Goal: Transaction & Acquisition: Obtain resource

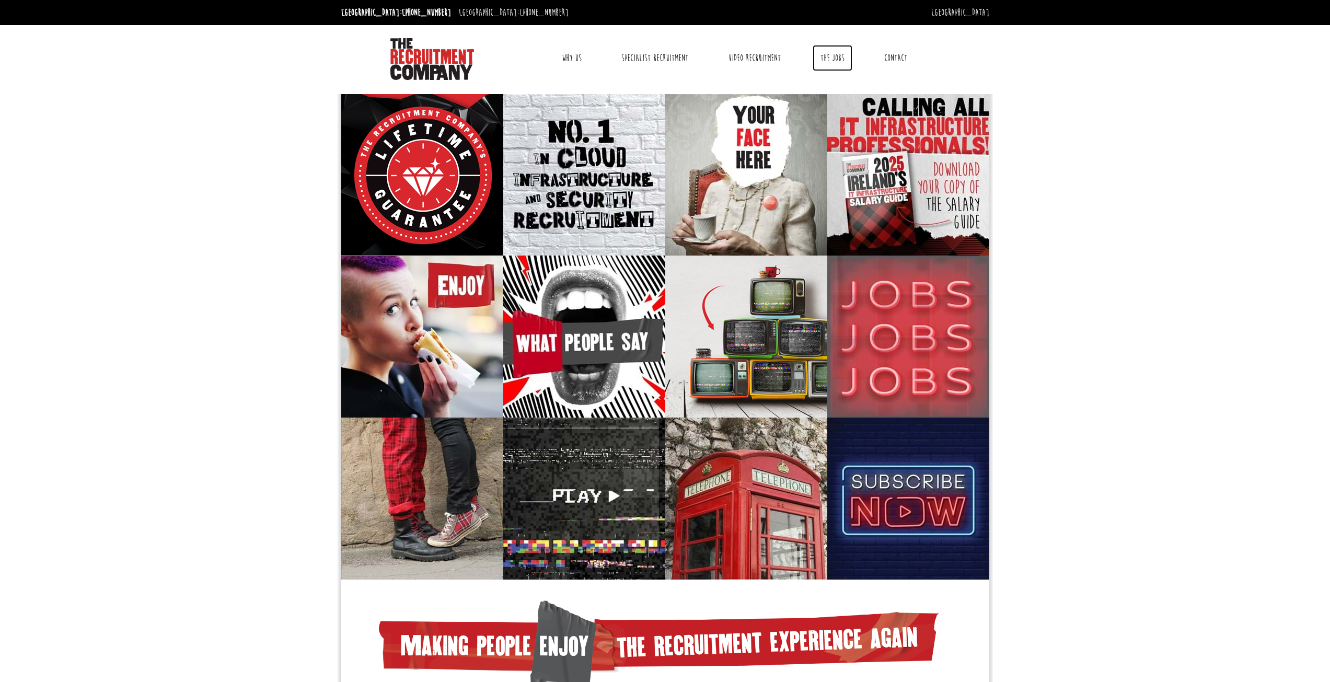
click at [841, 56] on link "The Jobs" at bounding box center [833, 58] width 40 height 26
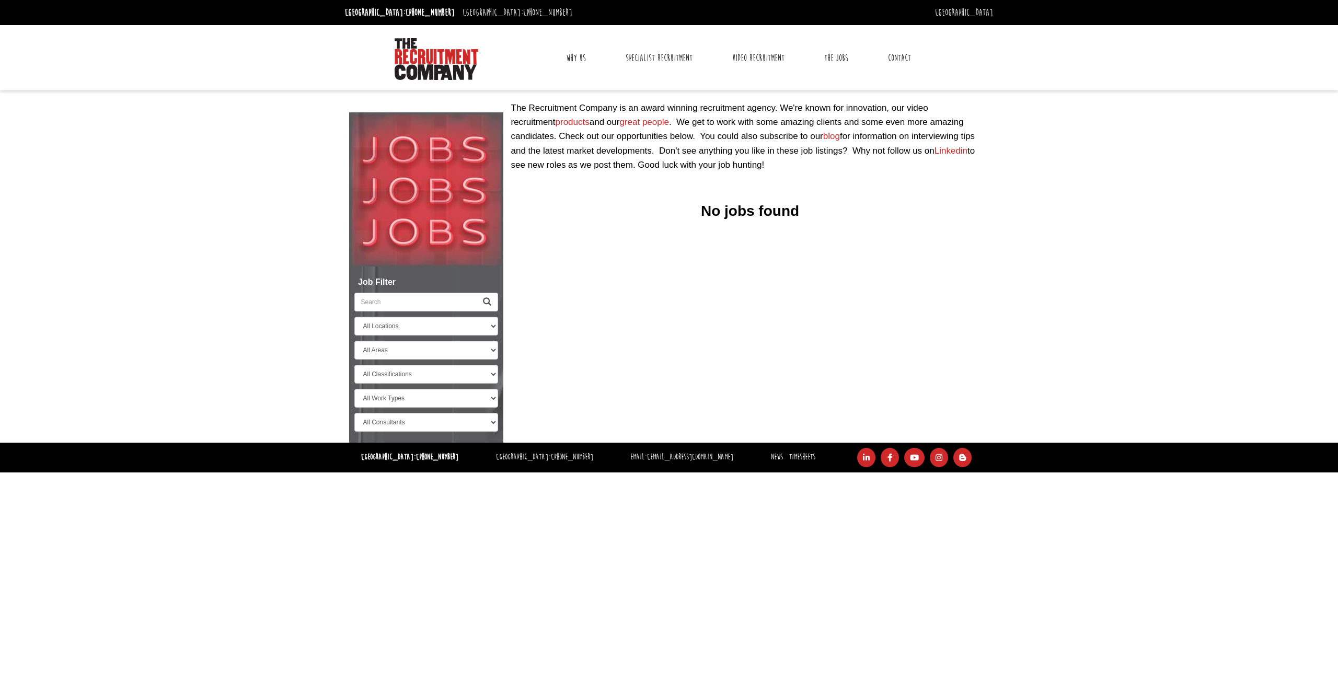
select select "[GEOGRAPHIC_DATA]"
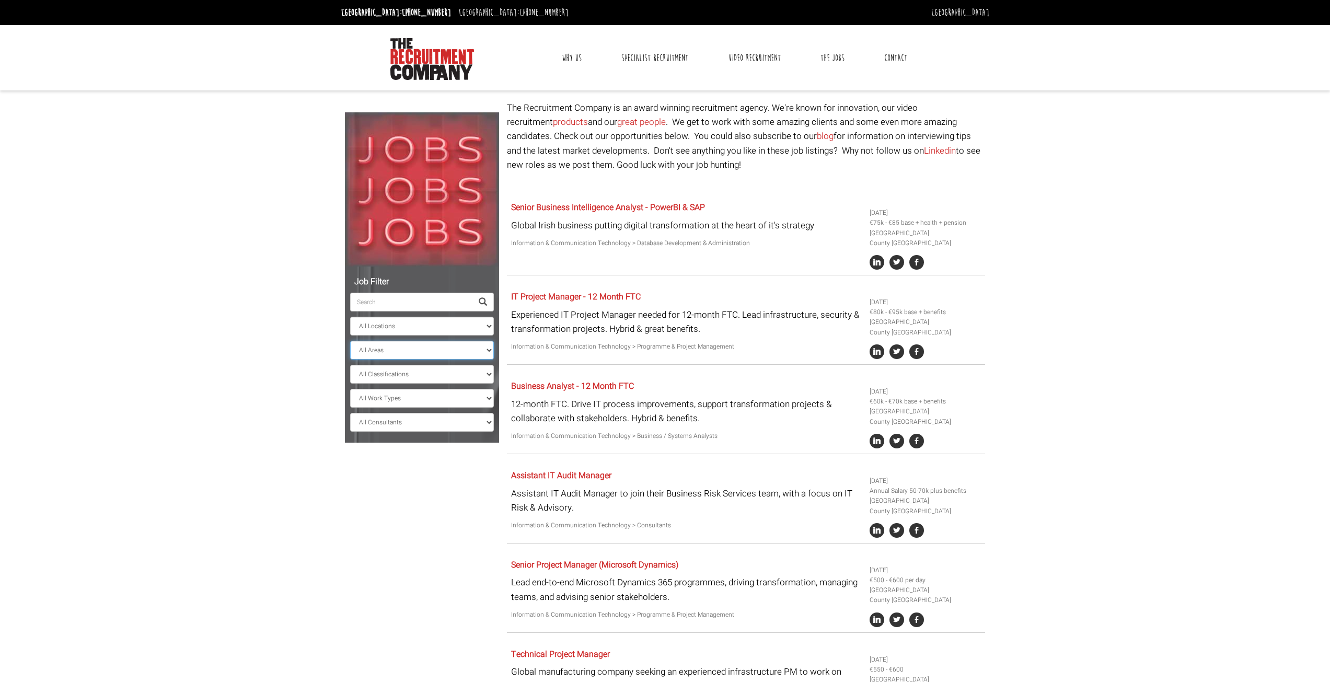
click at [409, 350] on select "All Areas County Dublin County Cork" at bounding box center [422, 350] width 144 height 19
drag, startPoint x: 401, startPoint y: 474, endPoint x: 424, endPoint y: 472, distance: 22.6
click at [401, 475] on div "Job Filter All Locations Sydney Melbourne Ireland Sydney CBD Parramatta Circula…" at bounding box center [665, 606] width 656 height 1010
click at [410, 406] on select "All Work Types Full Time Part Time Casual Contract / Temp" at bounding box center [422, 398] width 144 height 19
select select "Full Time"
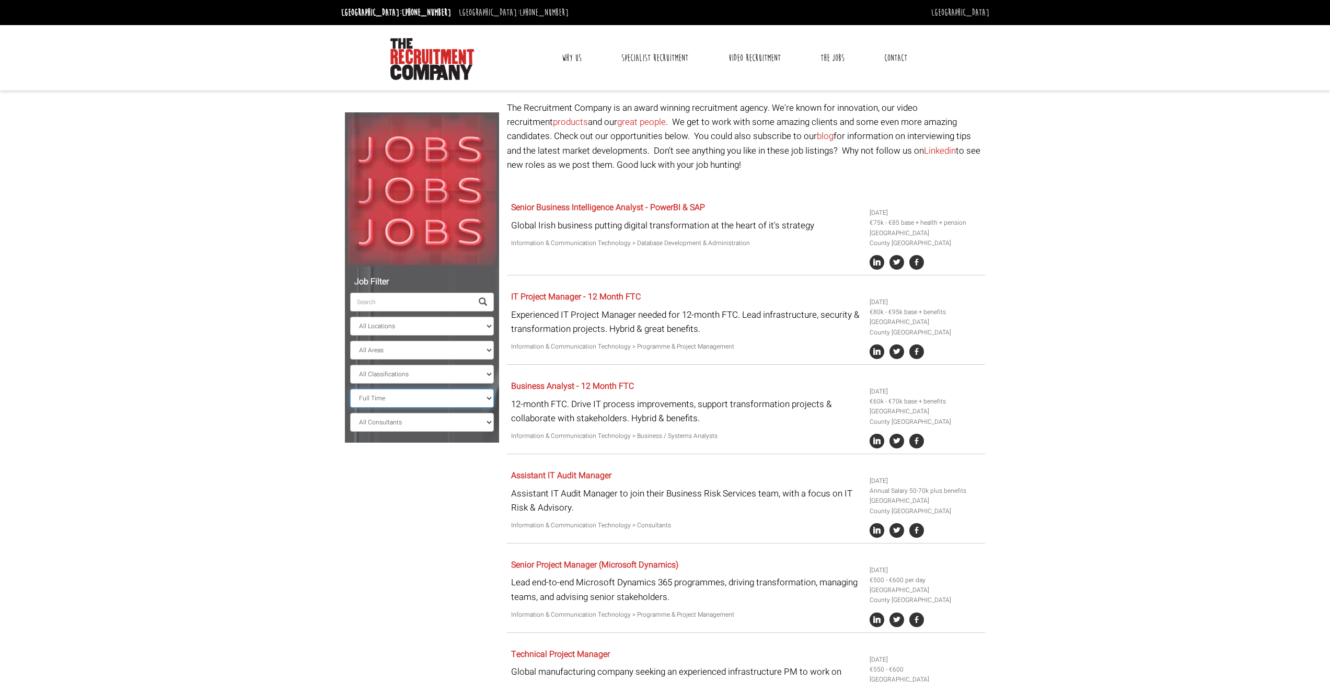
click at [350, 389] on select "All Work Types Full Time Part Time Casual Contract / Temp" at bounding box center [422, 398] width 144 height 19
click at [417, 398] on select "All Work Types Full Time Part Time Casual Contract / Temp" at bounding box center [422, 398] width 144 height 19
click at [312, 509] on body "Dublin: +353 1 697 2548 Sydney: +61 2 8346 6700 Dublin Sydney Dublin Toggle nav…" at bounding box center [665, 481] width 1330 height 962
click at [396, 421] on select "All Consultants Adam - Infrastructure, Cloud & DevOps, Contract Amanda - Infras…" at bounding box center [422, 422] width 144 height 19
click at [371, 465] on div "Job Filter All Locations Sydney Melbourne Ireland Sydney CBD Parramatta Circula…" at bounding box center [665, 517] width 656 height 832
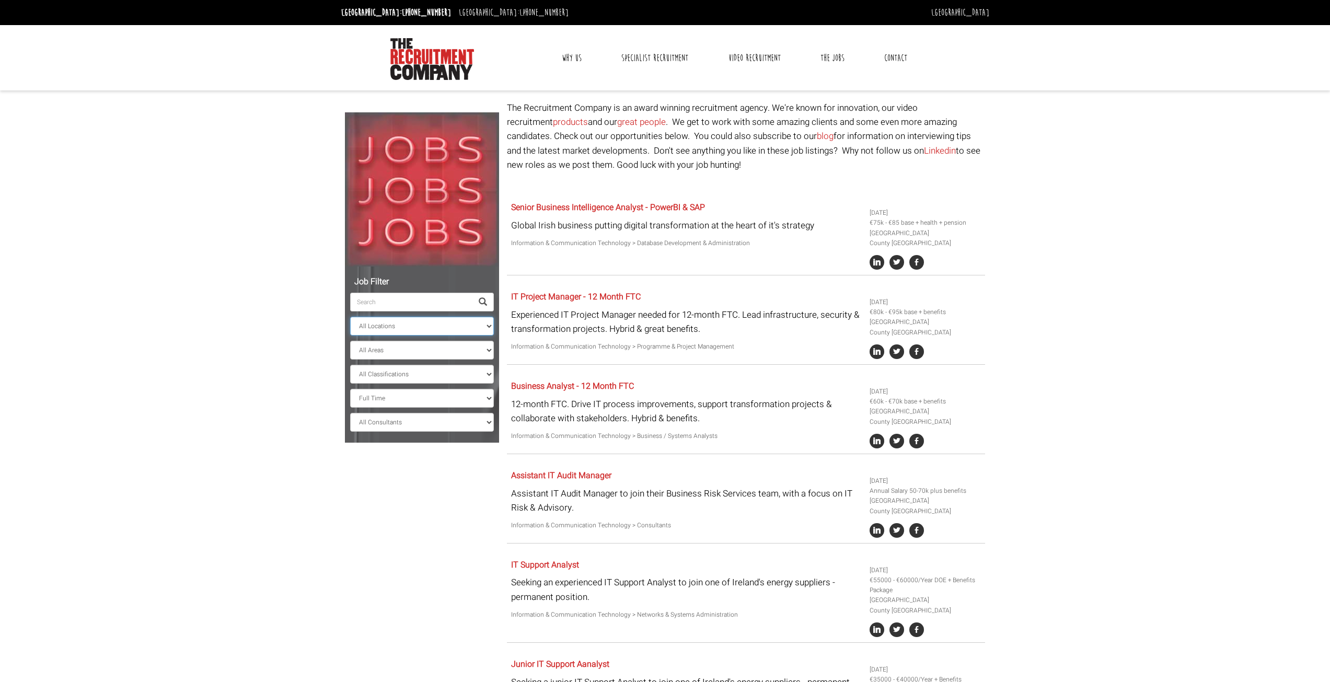
click at [387, 328] on select "All Locations Sydney Melbourne Ireland Sydney CBD Parramatta Circular Quay Nort…" at bounding box center [422, 326] width 144 height 19
click at [313, 354] on body "Dublin: +353 1 697 2548 Sydney: +61 2 8346 6700 Dublin Sydney Dublin Toggle nav…" at bounding box center [665, 481] width 1330 height 962
click at [353, 349] on select "All Areas County Dublin" at bounding box center [422, 350] width 144 height 19
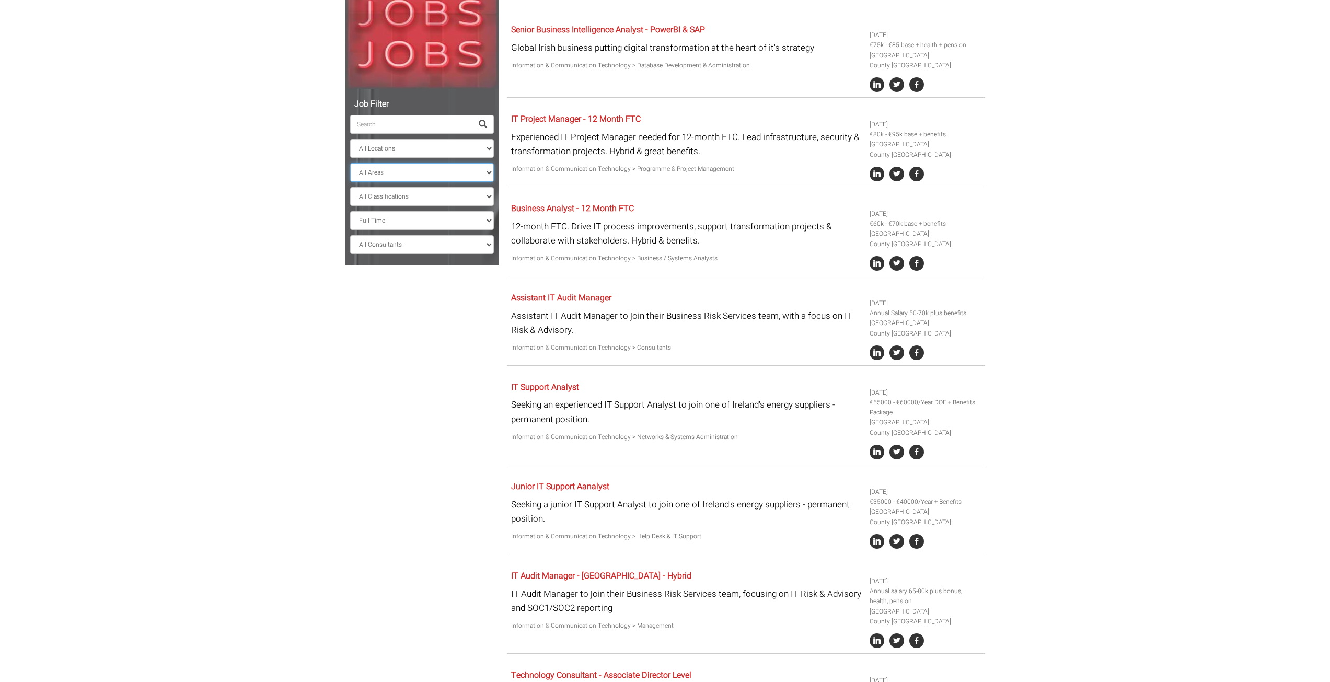
scroll to position [209, 0]
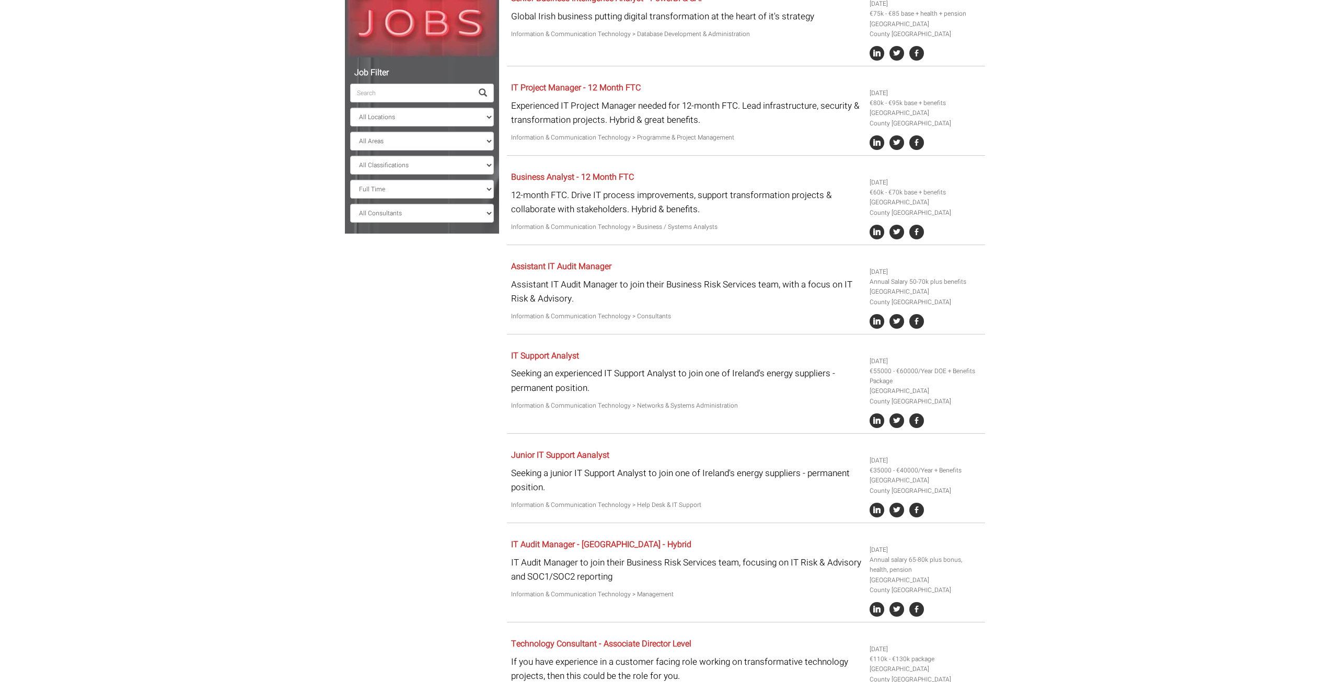
click at [404, 411] on div "Job Filter All Locations Sydney Melbourne Ireland Sydney CBD Parramatta Circula…" at bounding box center [665, 308] width 656 height 832
click at [578, 268] on link "Assistant IT Audit Manager" at bounding box center [561, 266] width 100 height 13
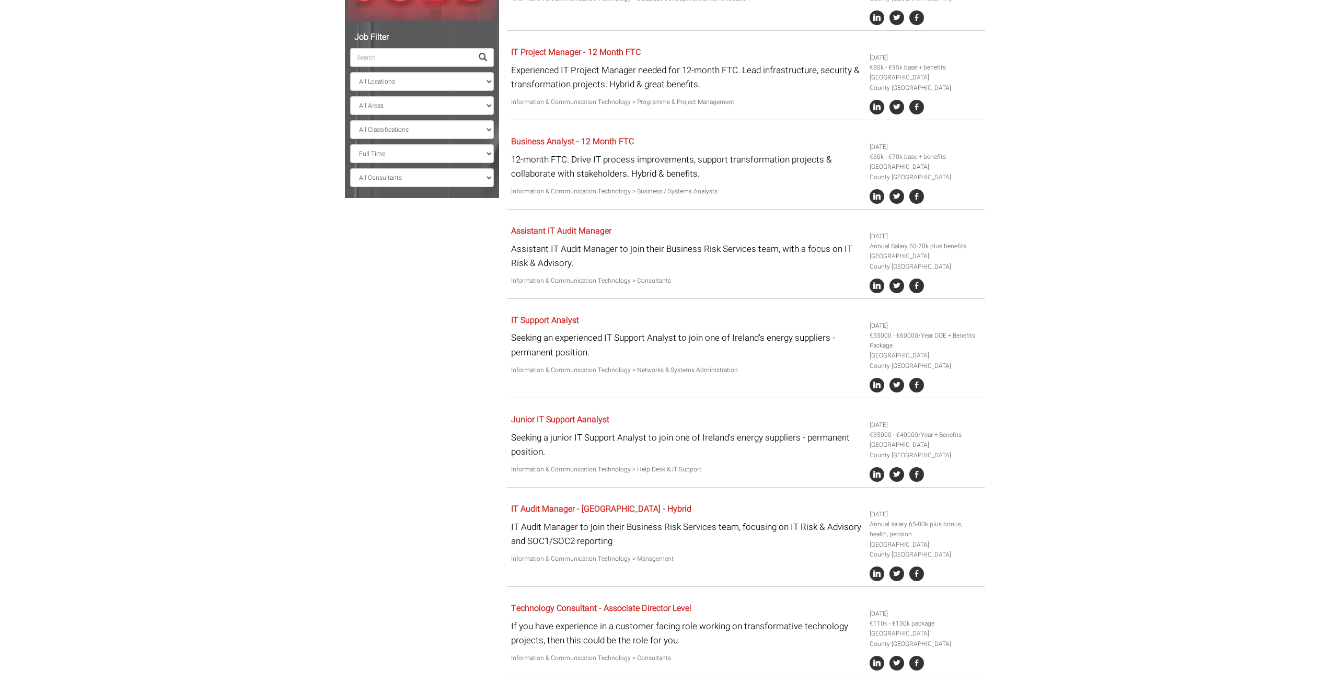
scroll to position [280, 0]
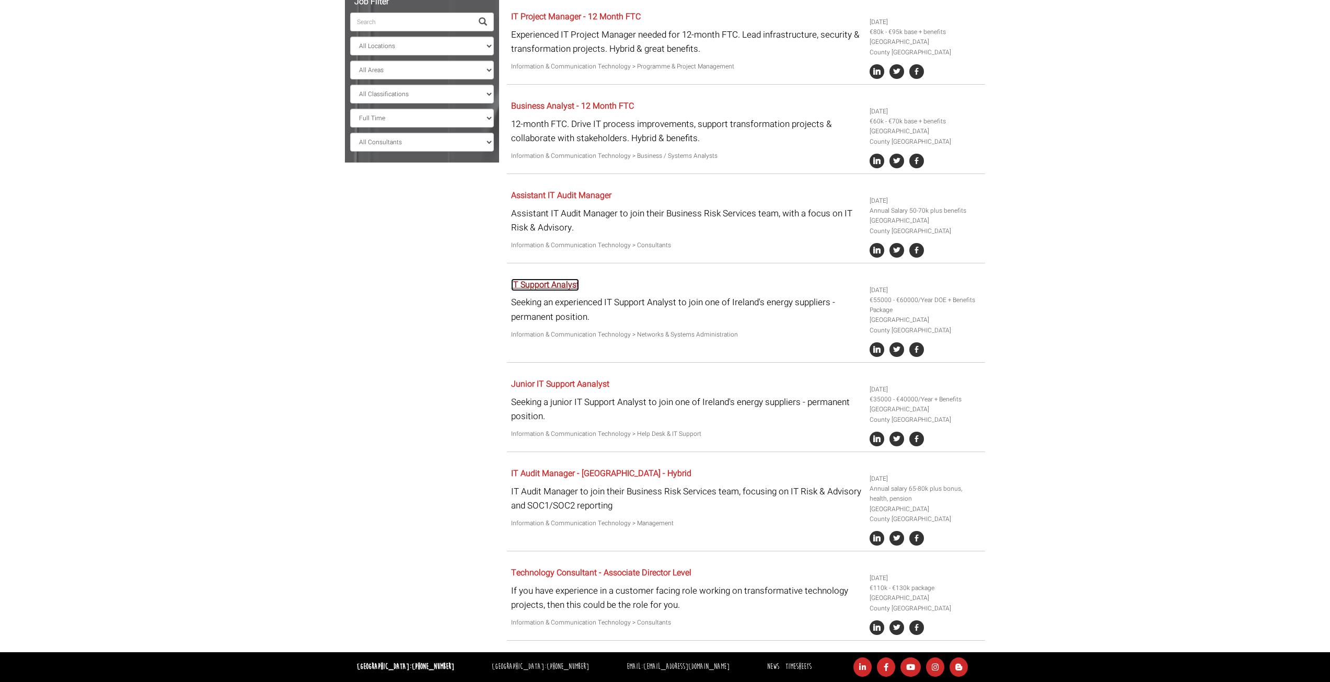
click at [554, 285] on link "IT Support Analyst" at bounding box center [545, 285] width 68 height 13
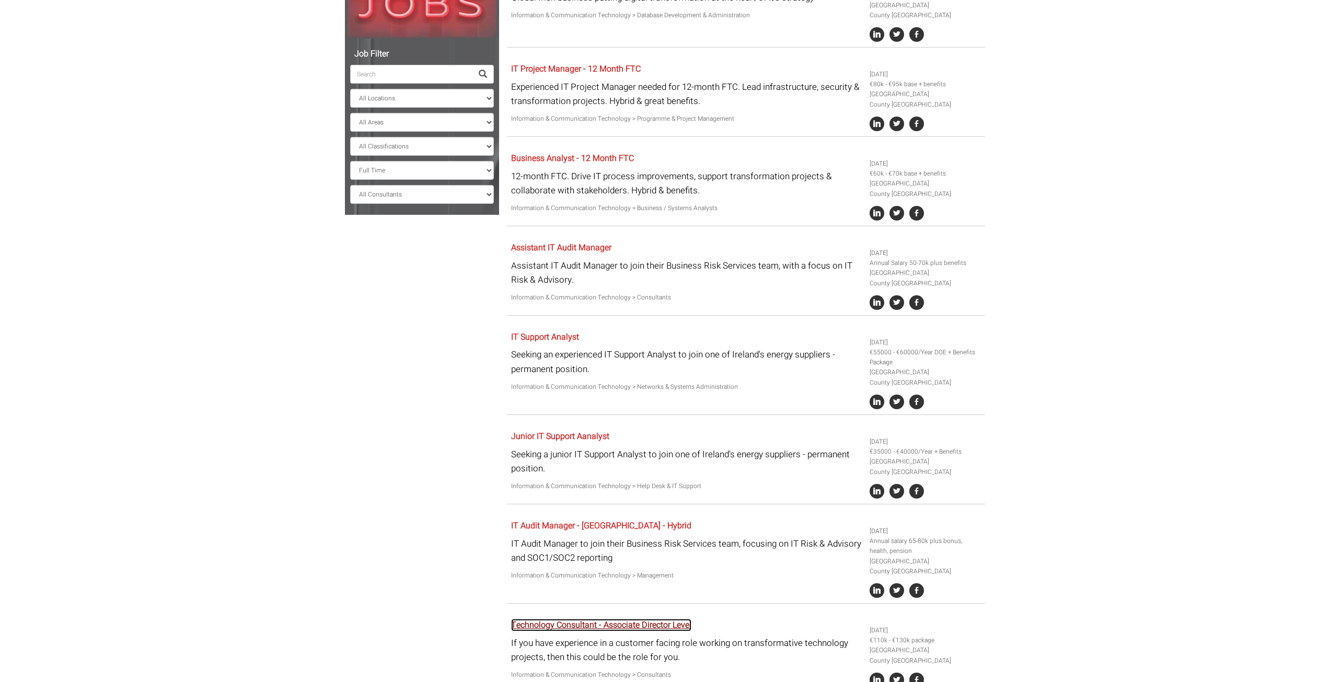
click at [654, 630] on link "Technology Consultant - Associate Director Level" at bounding box center [601, 625] width 180 height 13
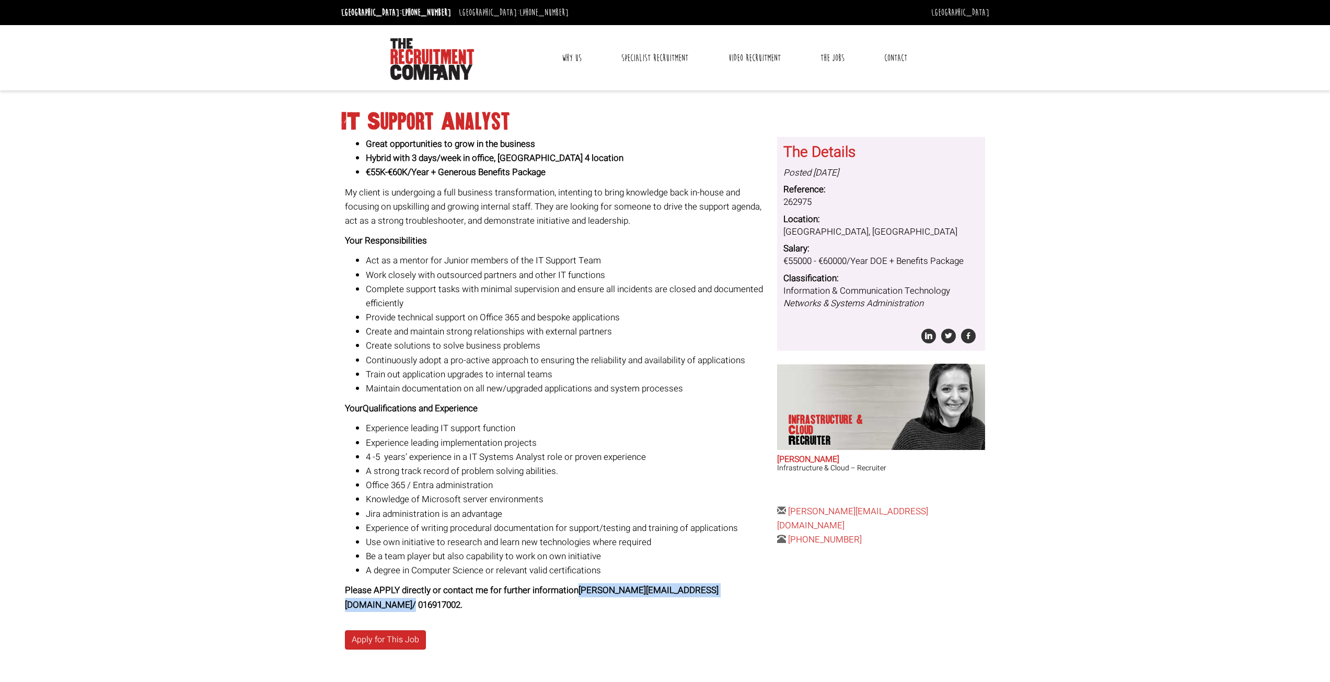
drag, startPoint x: 723, startPoint y: 590, endPoint x: 577, endPoint y: 595, distance: 146.4
click at [577, 595] on strong "Please APPLY directly or contact me for further information sarao@therecruitmen…" at bounding box center [532, 597] width 374 height 27
click at [803, 516] on link "sarao@therecruitmentcompany.com" at bounding box center [852, 518] width 151 height 27
click at [409, 642] on link "Apply for This Job" at bounding box center [385, 639] width 81 height 19
drag, startPoint x: 705, startPoint y: 125, endPoint x: 695, endPoint y: 116, distance: 13.3
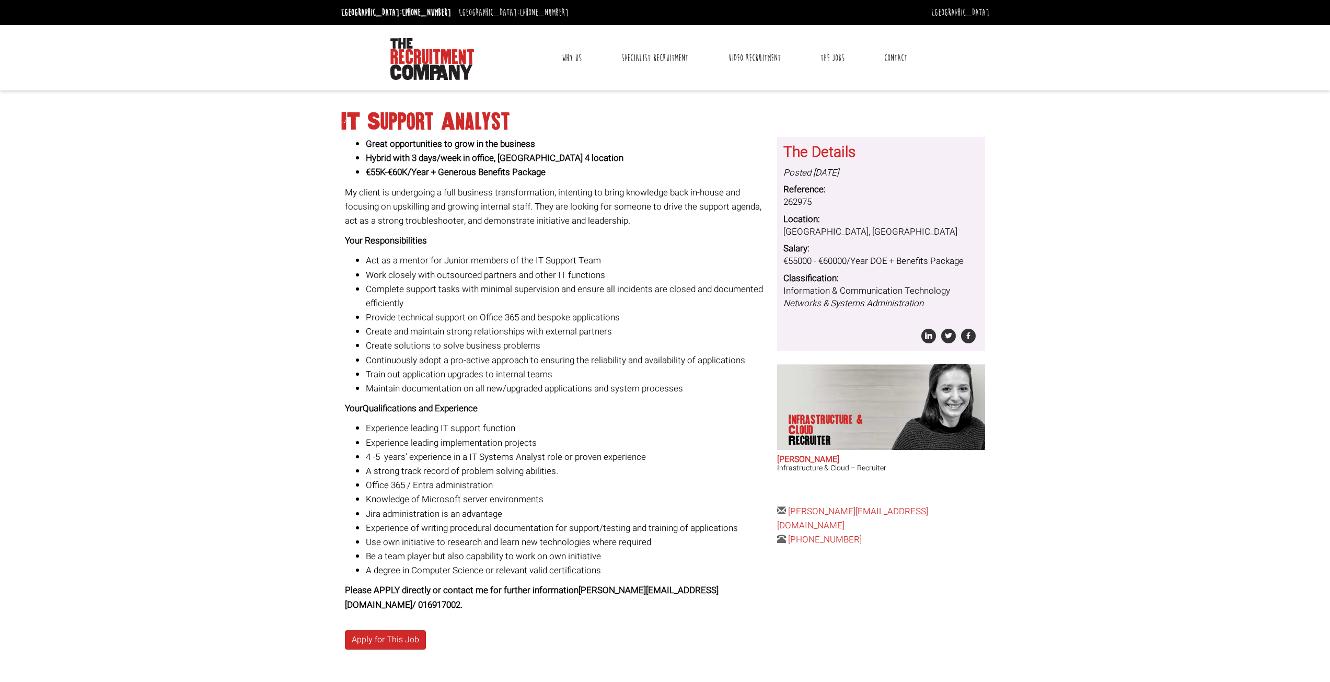
scroll to position [34, 0]
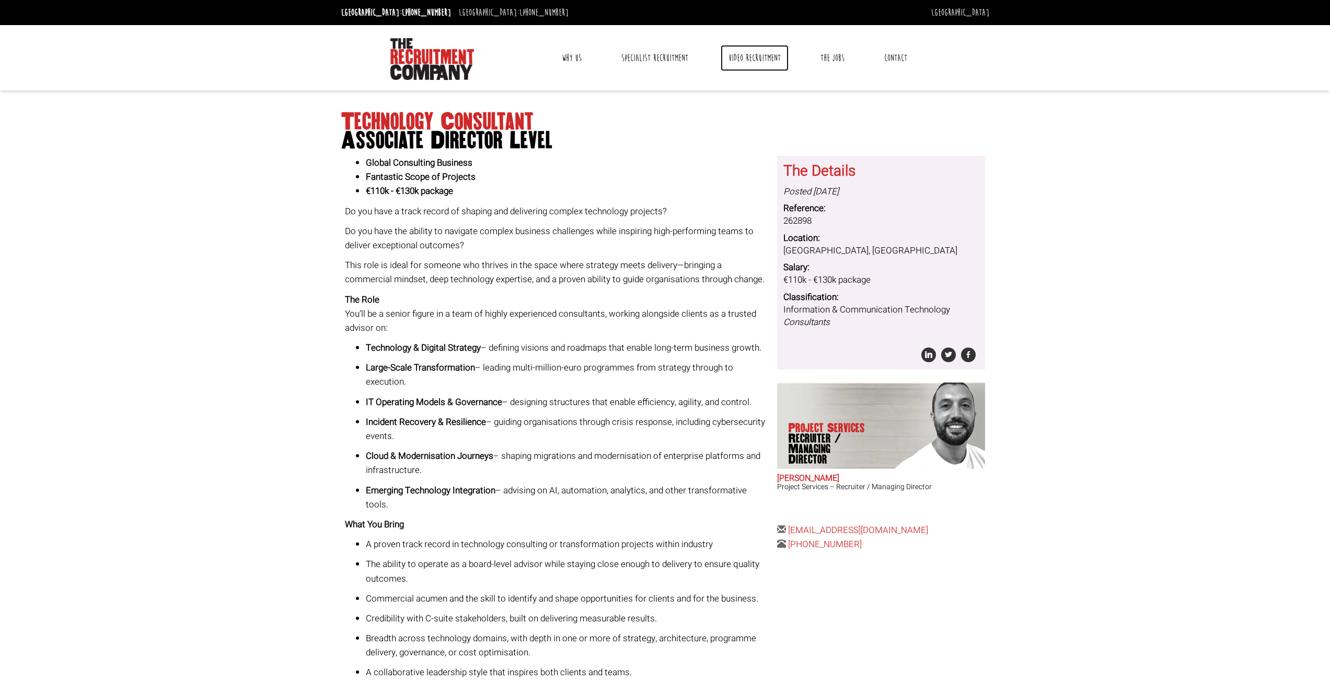
click at [733, 61] on link "Video Recruitment" at bounding box center [755, 58] width 68 height 26
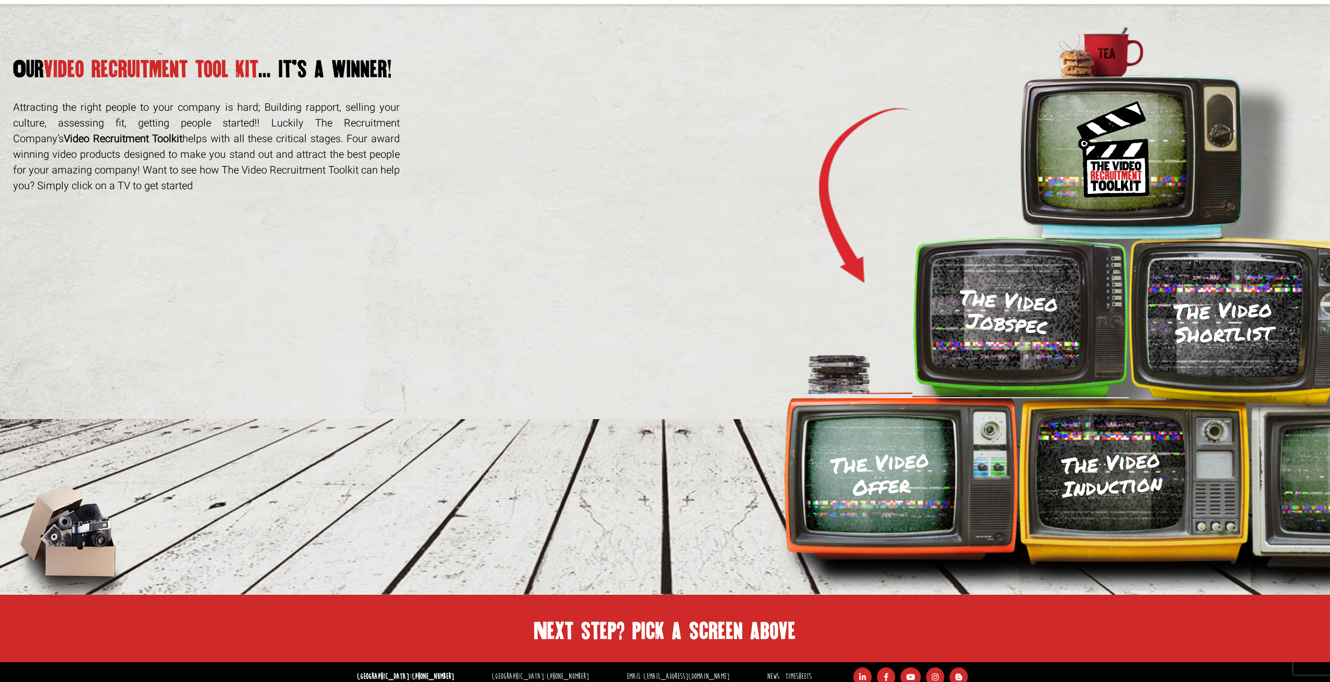
scroll to position [96, 0]
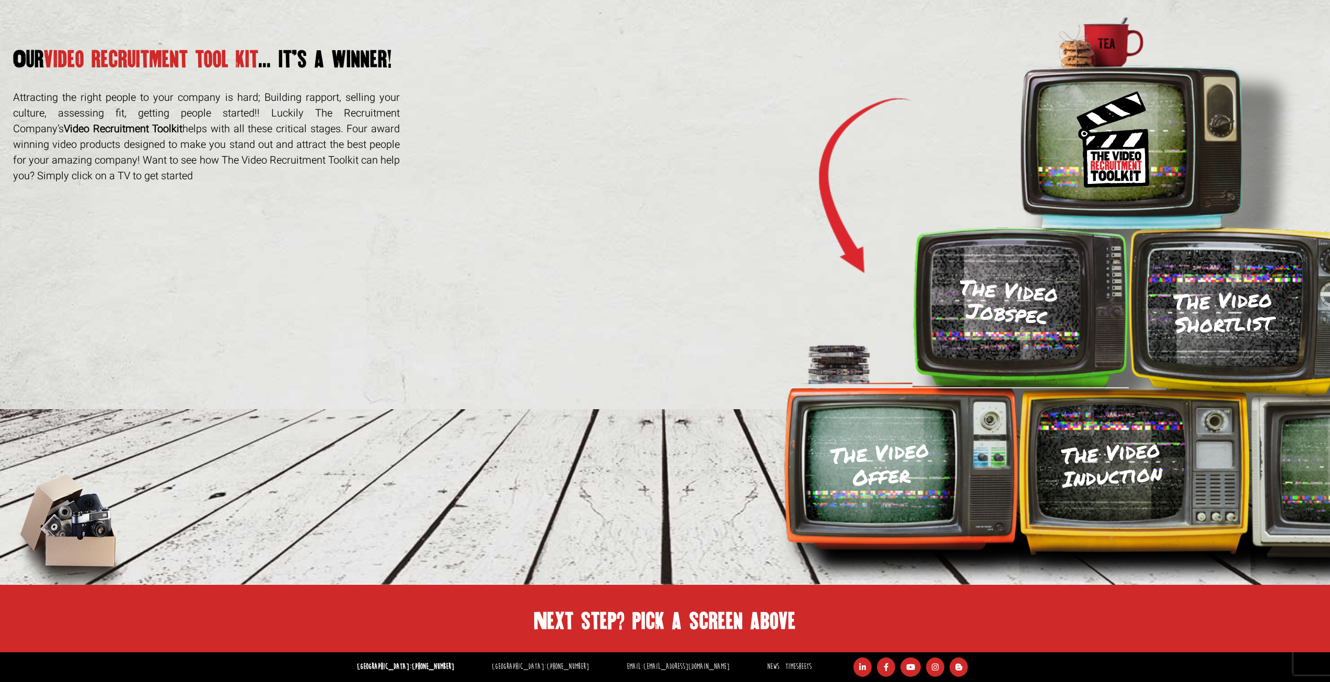
click at [1205, 335] on h3 "The Video Shortlist" at bounding box center [1223, 311] width 158 height 52
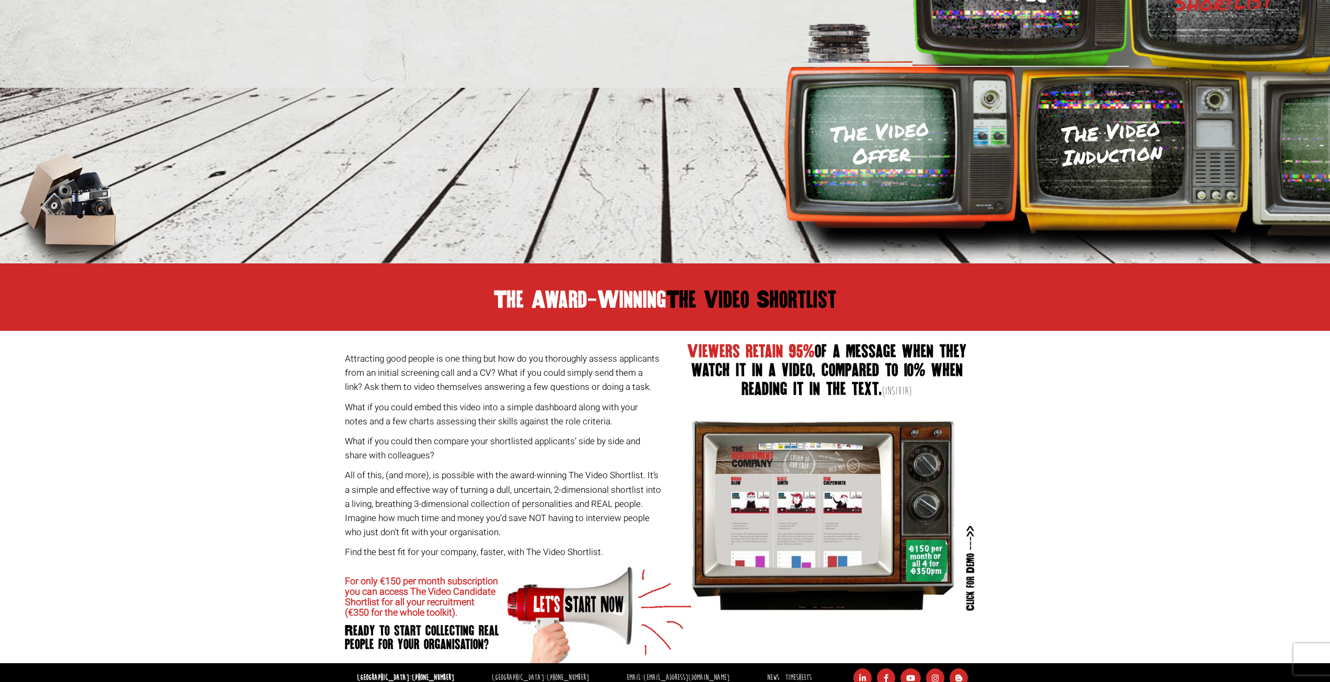
scroll to position [433, 0]
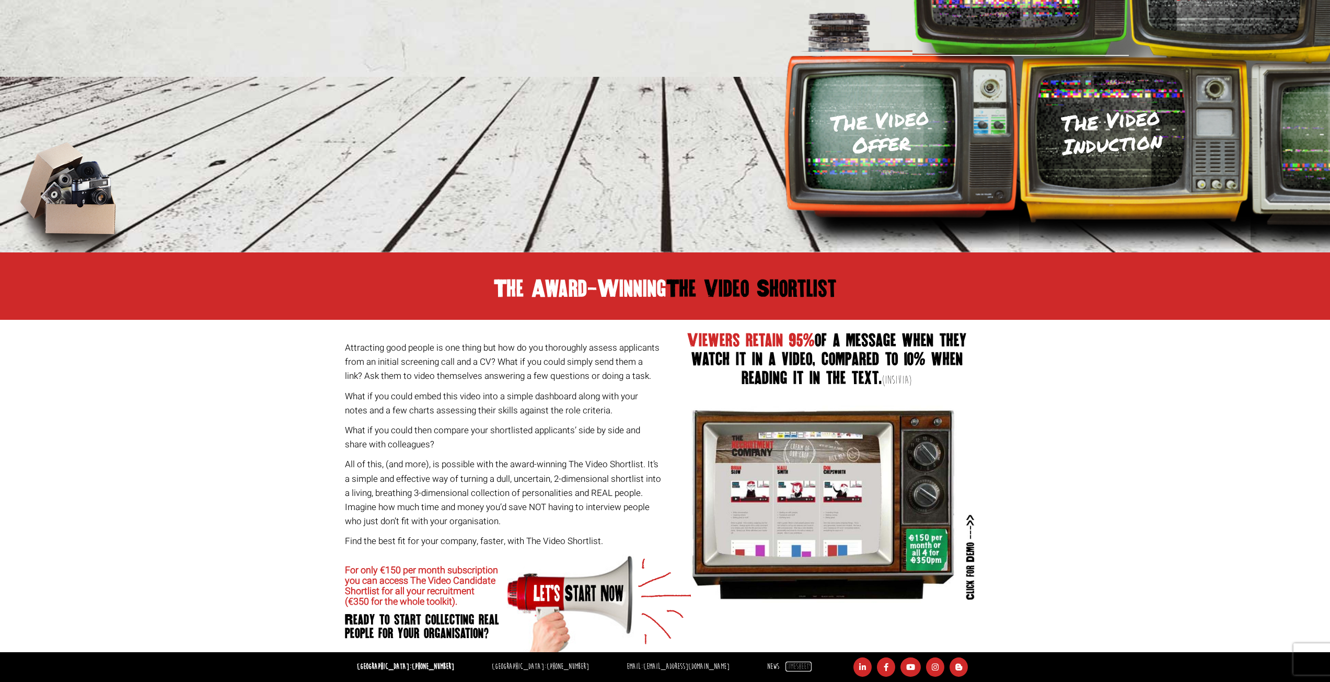
click at [786, 663] on link "Timesheets" at bounding box center [799, 667] width 26 height 10
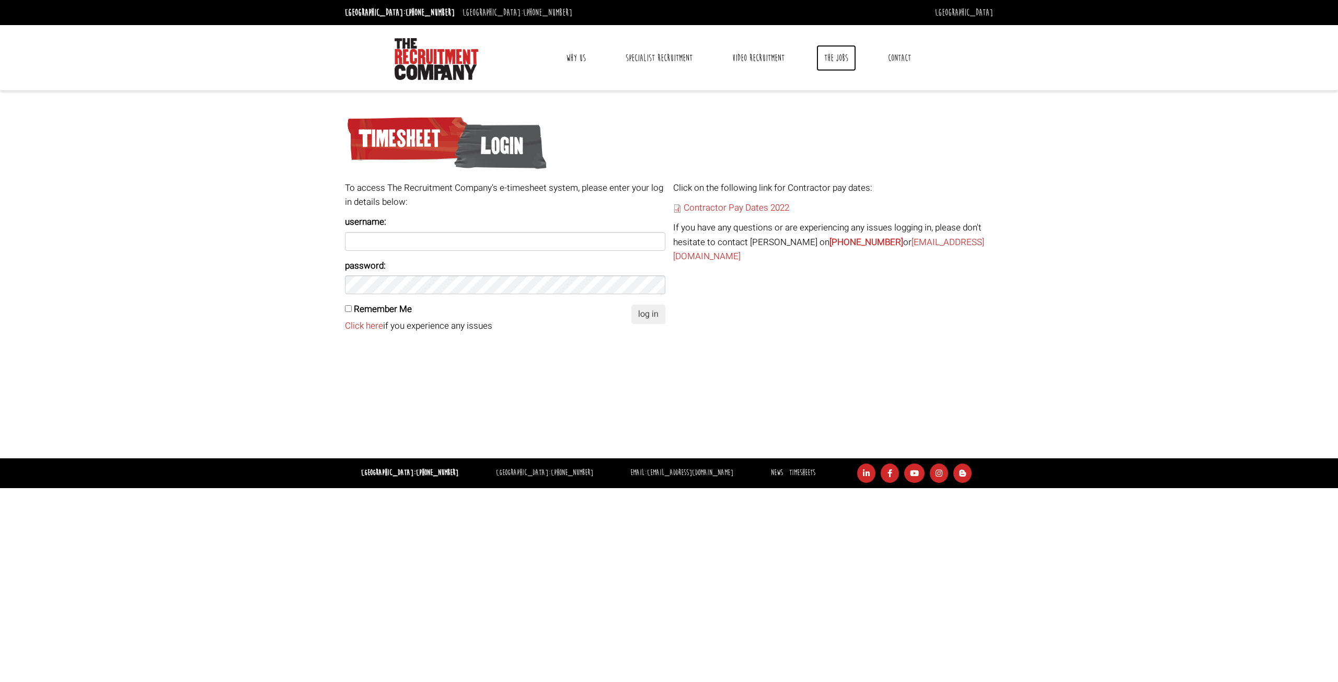
click at [841, 55] on link "The Jobs" at bounding box center [837, 58] width 40 height 26
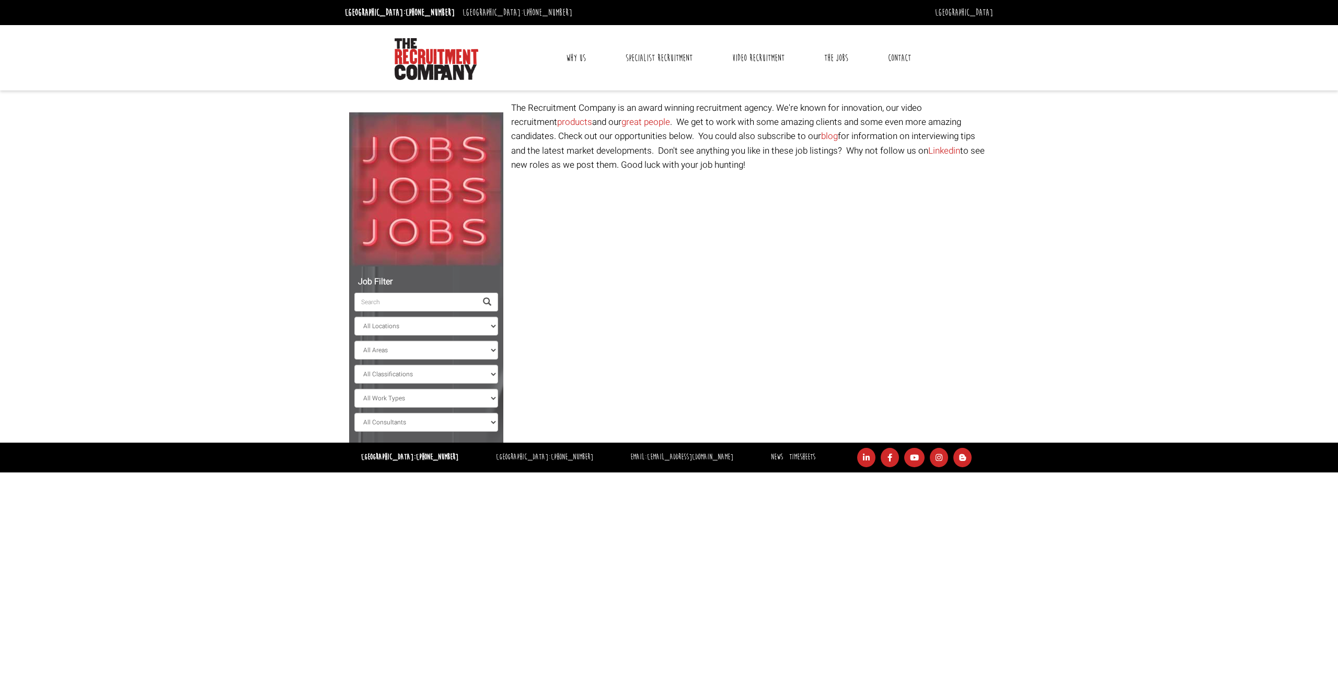
select select "[GEOGRAPHIC_DATA]"
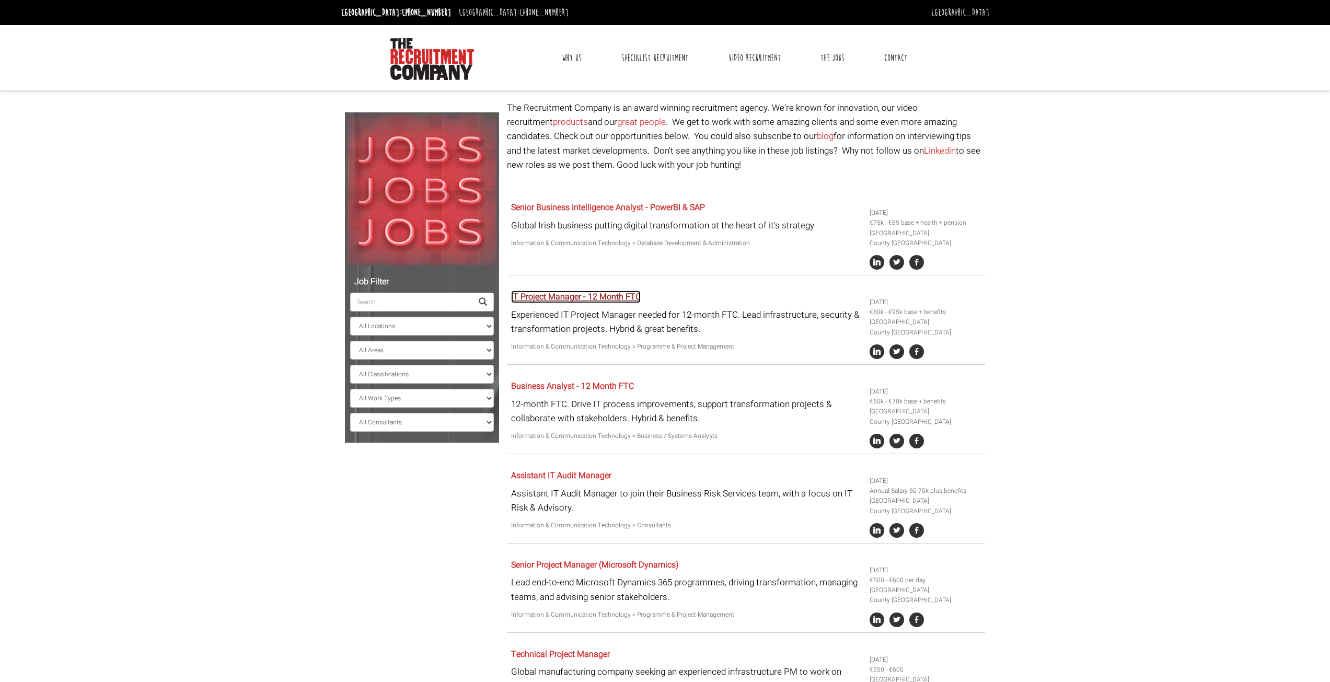
click at [604, 295] on link "IT Project Manager - 12 Month FTC" at bounding box center [576, 297] width 130 height 13
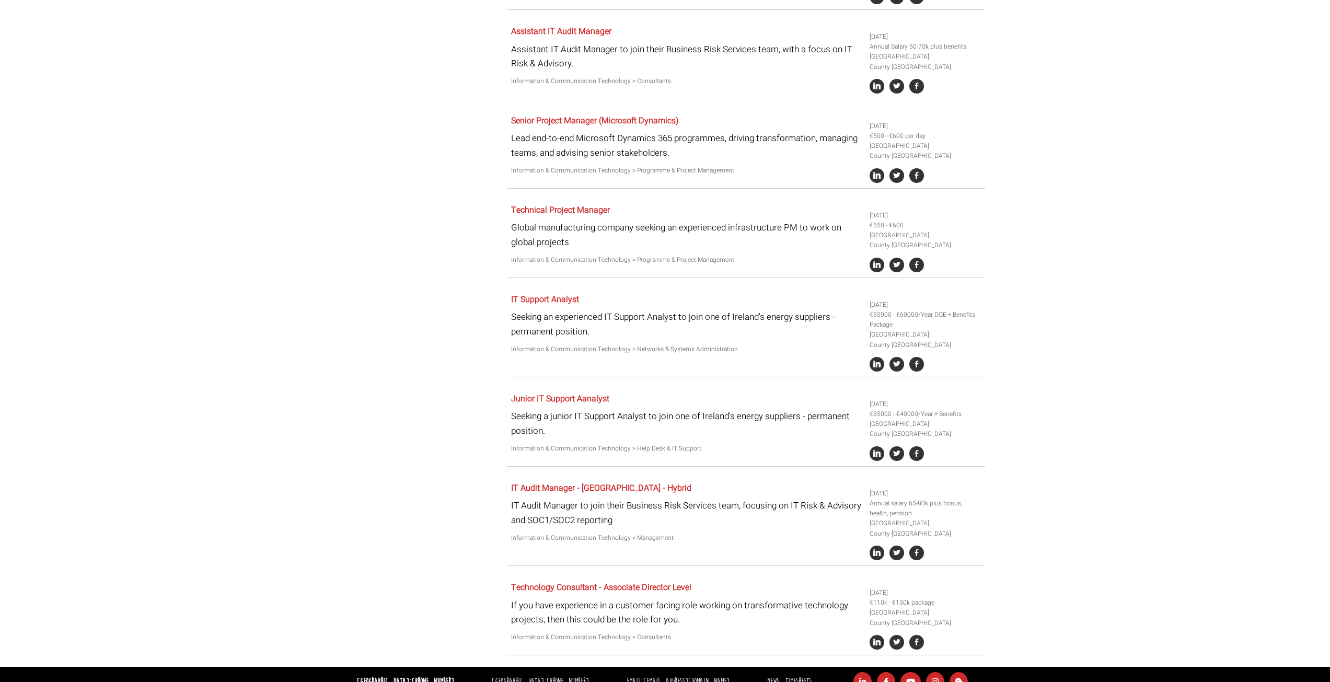
scroll to position [459, 0]
